Goal: Task Accomplishment & Management: Manage account settings

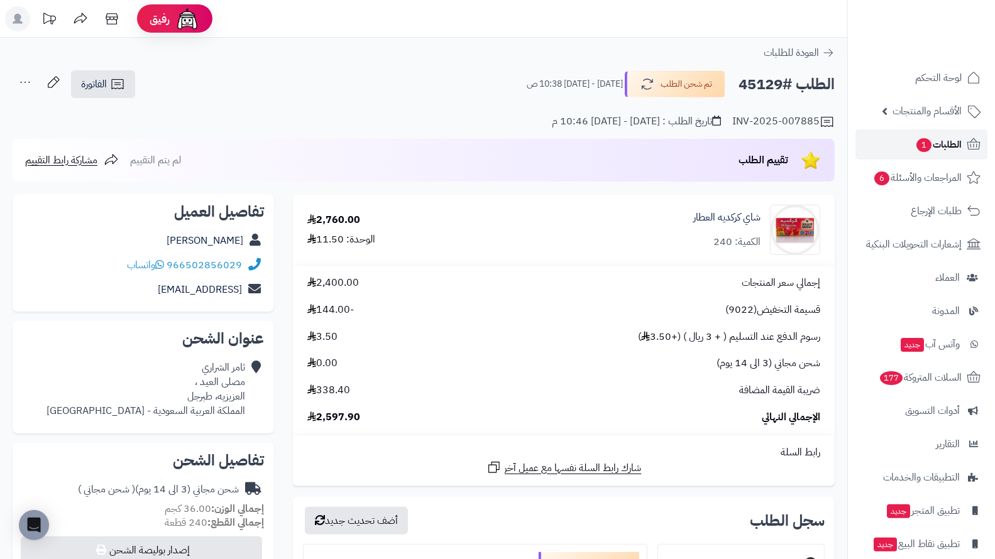
click at [897, 139] on link "الطلبات 1" at bounding box center [921, 144] width 132 height 30
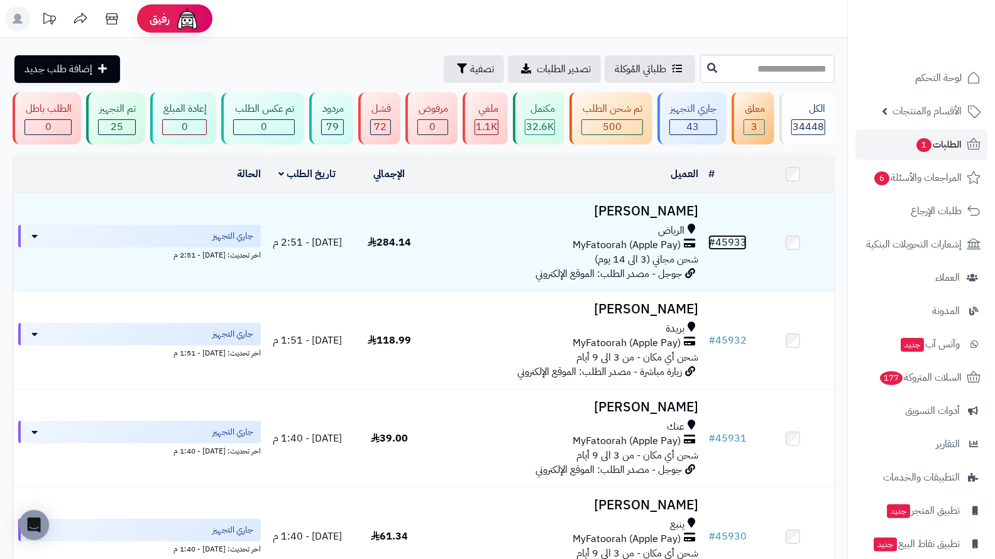
click at [733, 246] on link "# 45933" at bounding box center [727, 242] width 38 height 15
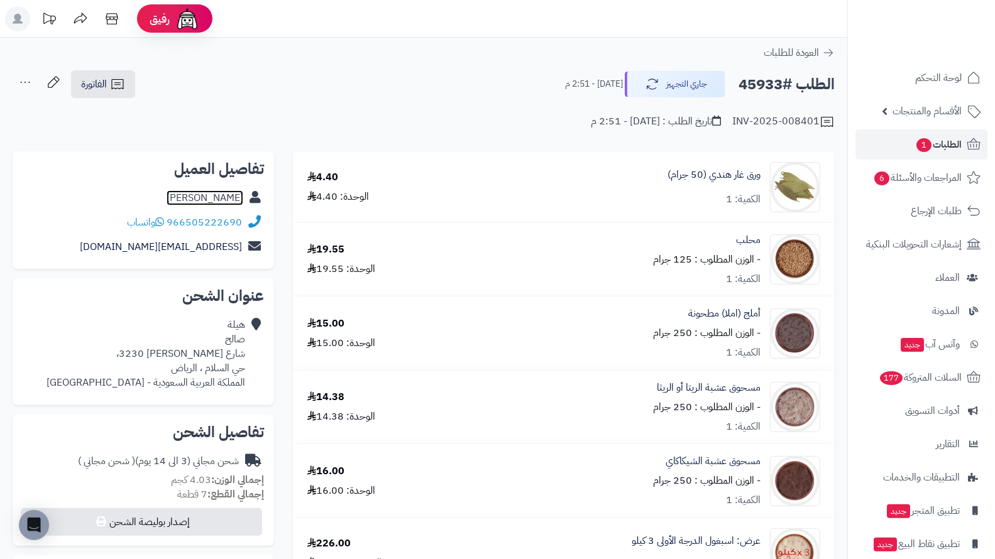
click at [209, 200] on link "هيلة صالح" at bounding box center [204, 197] width 77 height 15
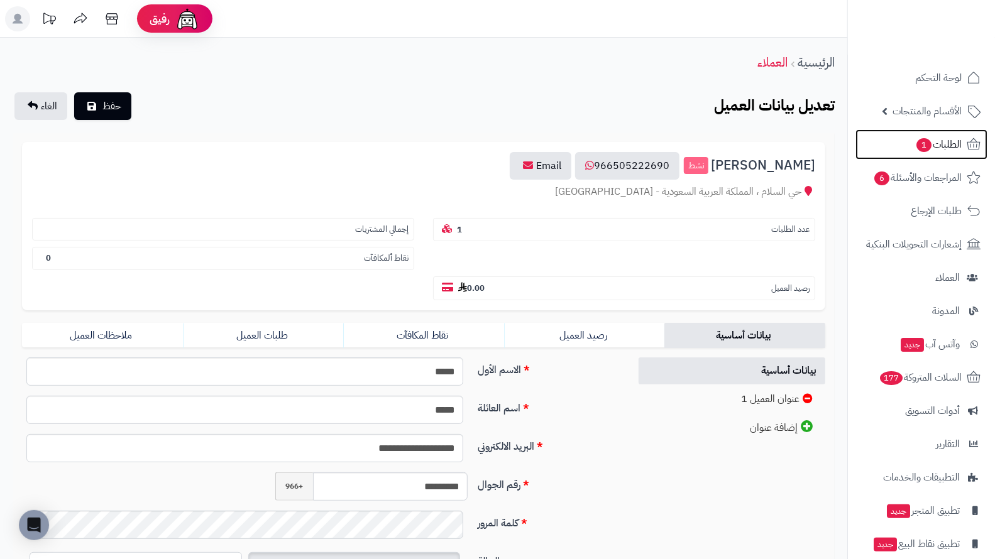
click at [911, 141] on link "الطلبات 1" at bounding box center [921, 144] width 132 height 30
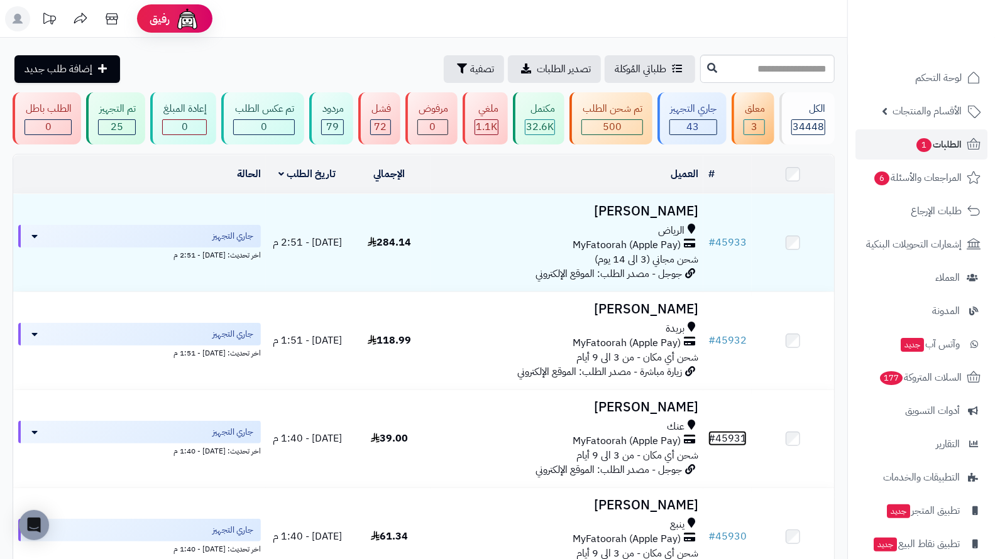
click at [728, 437] on link "# 45931" at bounding box center [727, 438] width 38 height 15
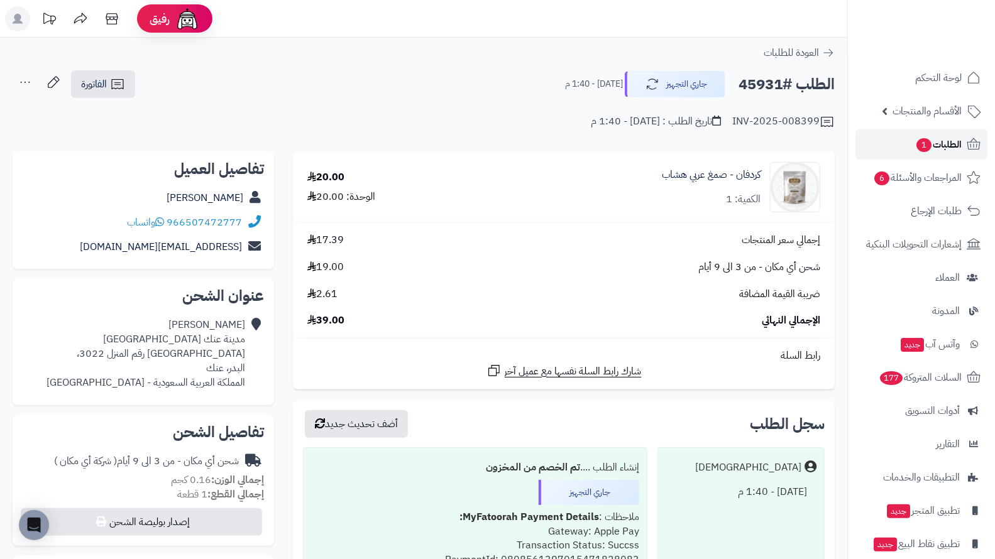
click at [937, 140] on span "الطلبات 1" at bounding box center [938, 145] width 46 height 18
